Goal: Find specific page/section: Find specific page/section

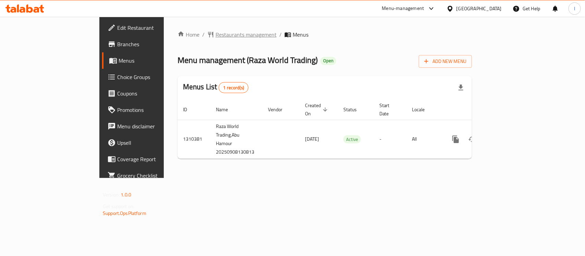
click at [216, 36] on span "Restaurants management" at bounding box center [246, 35] width 61 height 8
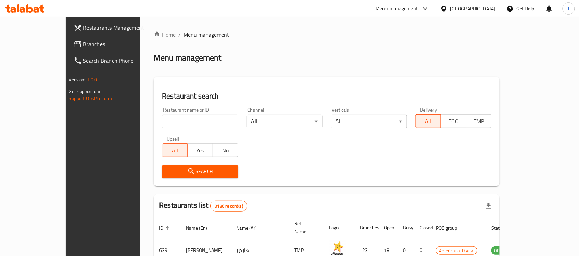
click at [167, 126] on input "search" at bounding box center [200, 122] width 76 height 14
paste input "705448"
type input "705448"
click button "Search" at bounding box center [200, 172] width 76 height 13
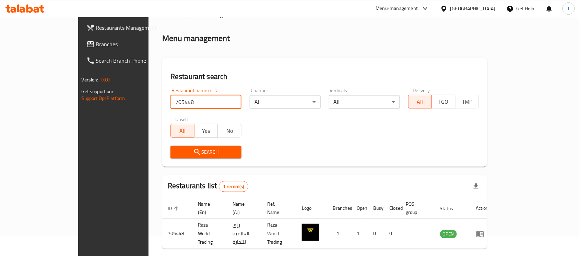
scroll to position [36, 0]
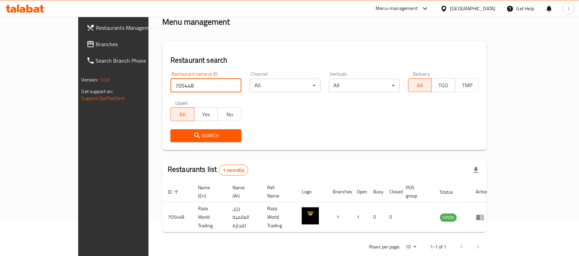
click at [96, 45] on span "Branches" at bounding box center [132, 44] width 73 height 8
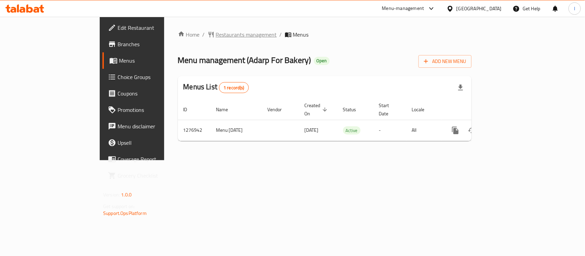
click at [216, 31] on span "Restaurants management" at bounding box center [246, 35] width 61 height 8
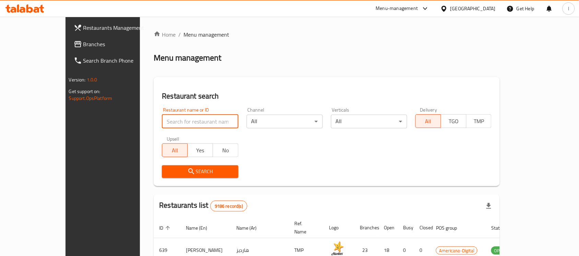
click at [162, 116] on input "search" at bounding box center [200, 122] width 76 height 14
paste input "692220"
type input "692220"
click button "Search" at bounding box center [200, 172] width 76 height 13
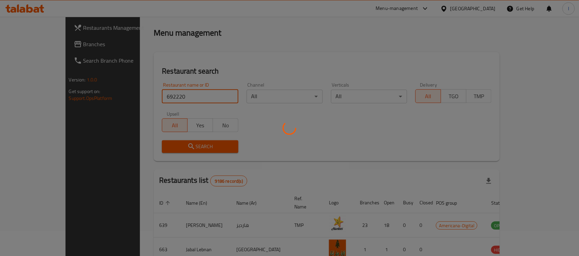
scroll to position [36, 0]
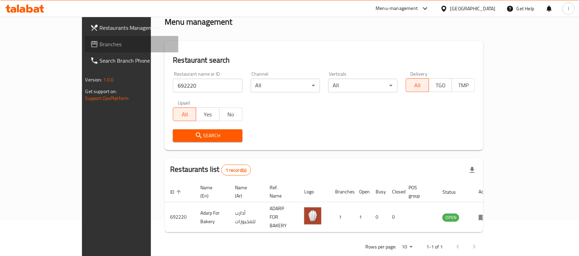
click at [100, 44] on span "Branches" at bounding box center [136, 44] width 73 height 8
